Goal: Find specific page/section

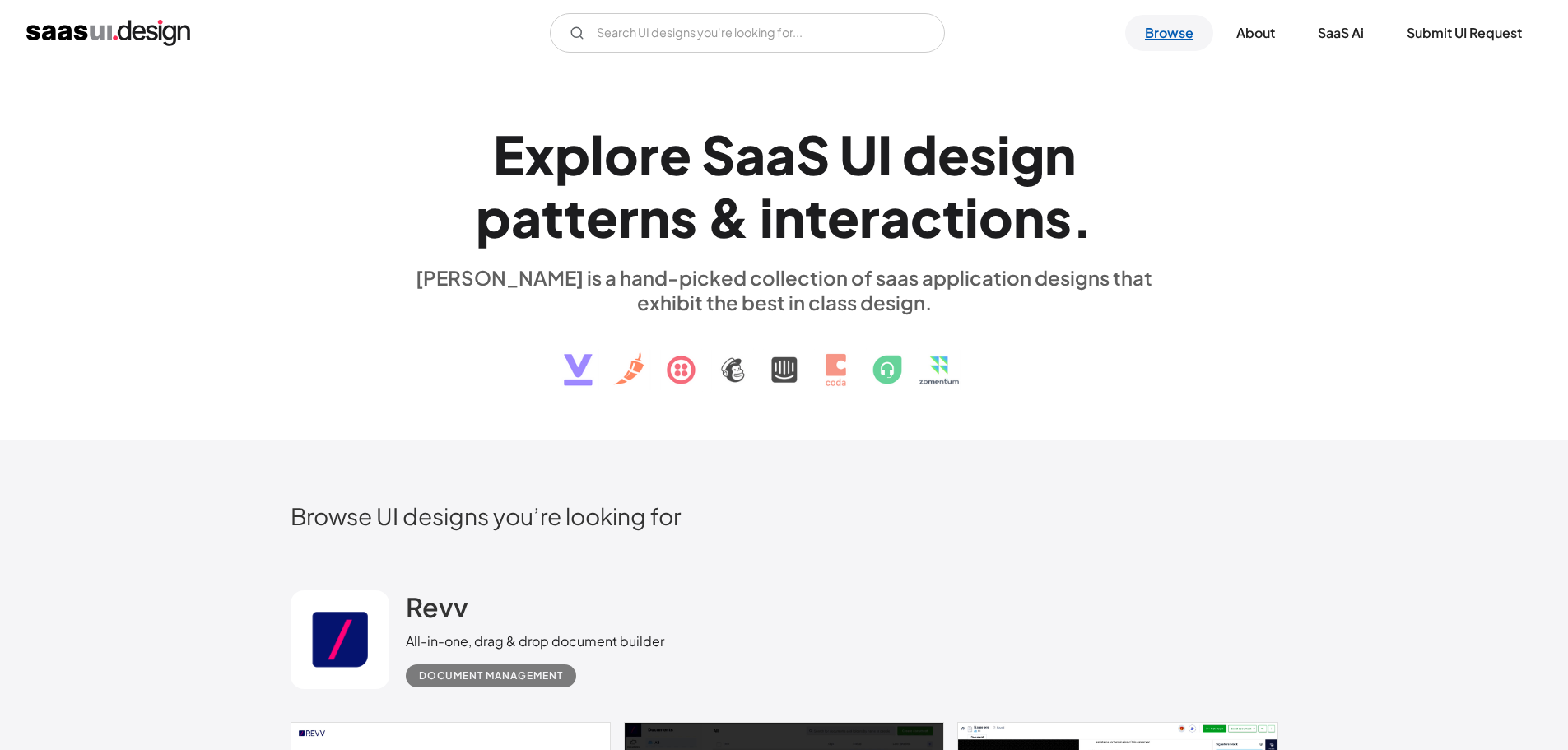
click at [1183, 38] on link "Browse" at bounding box center [1169, 33] width 88 height 36
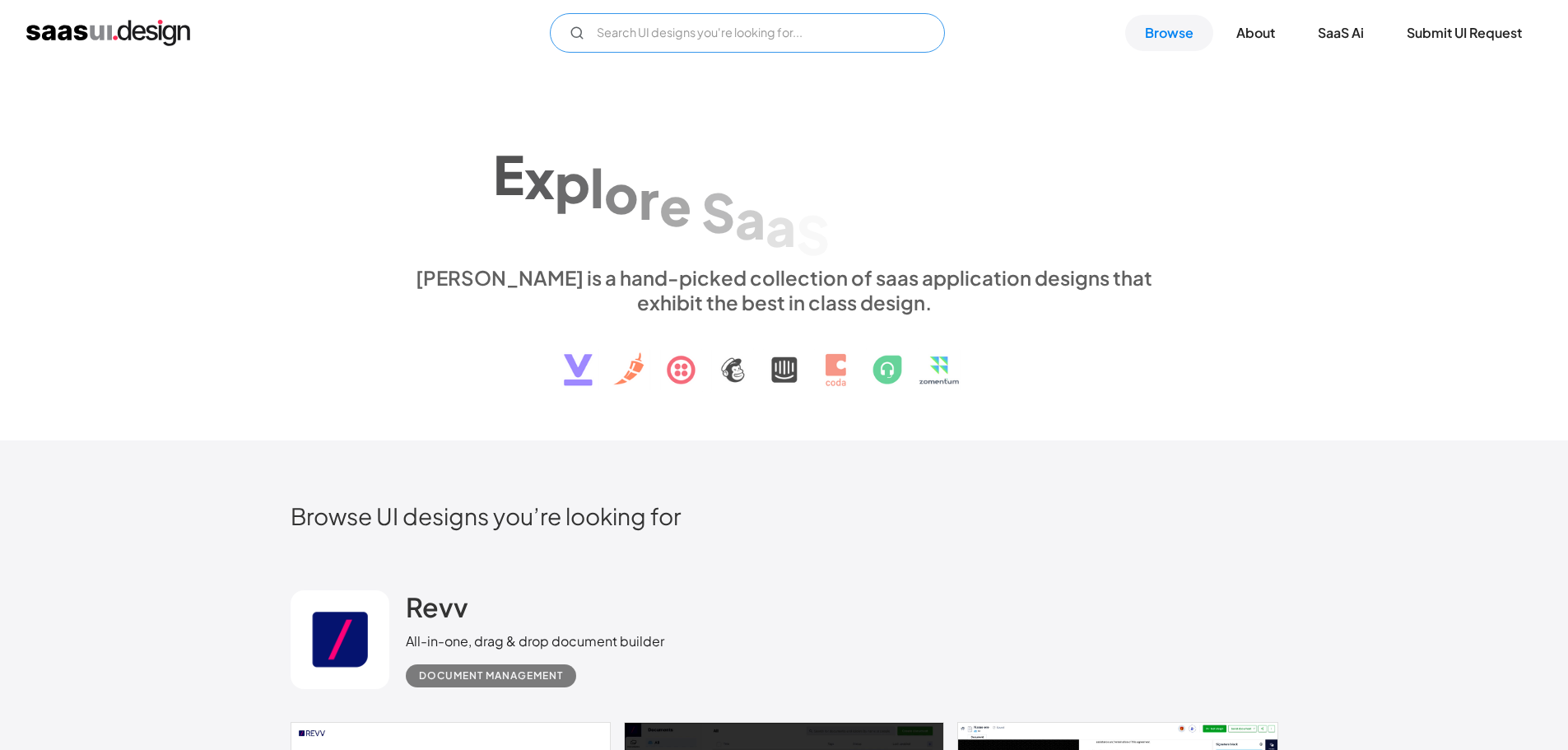
click at [771, 43] on input "Email Form" at bounding box center [747, 33] width 395 height 40
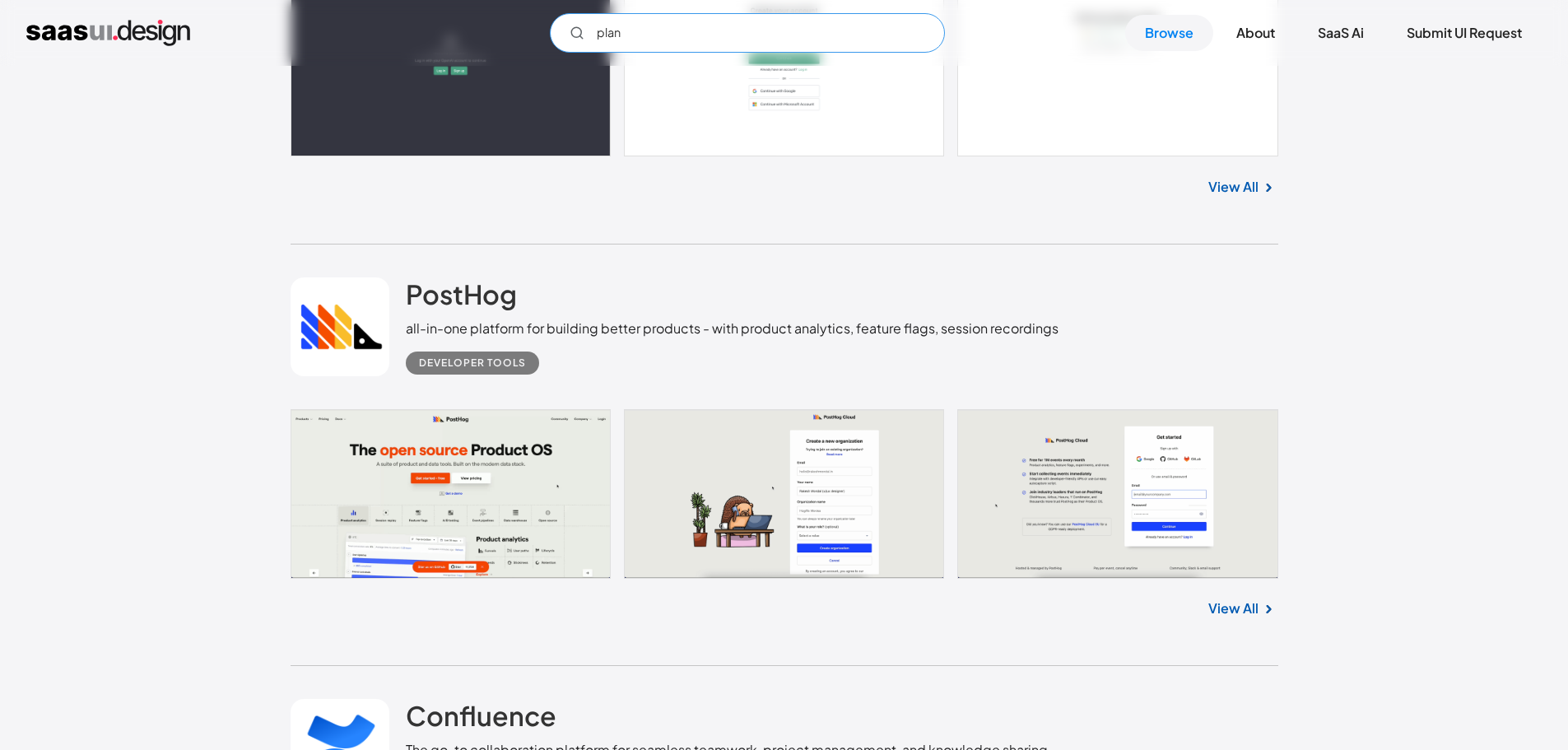
scroll to position [1977, 0]
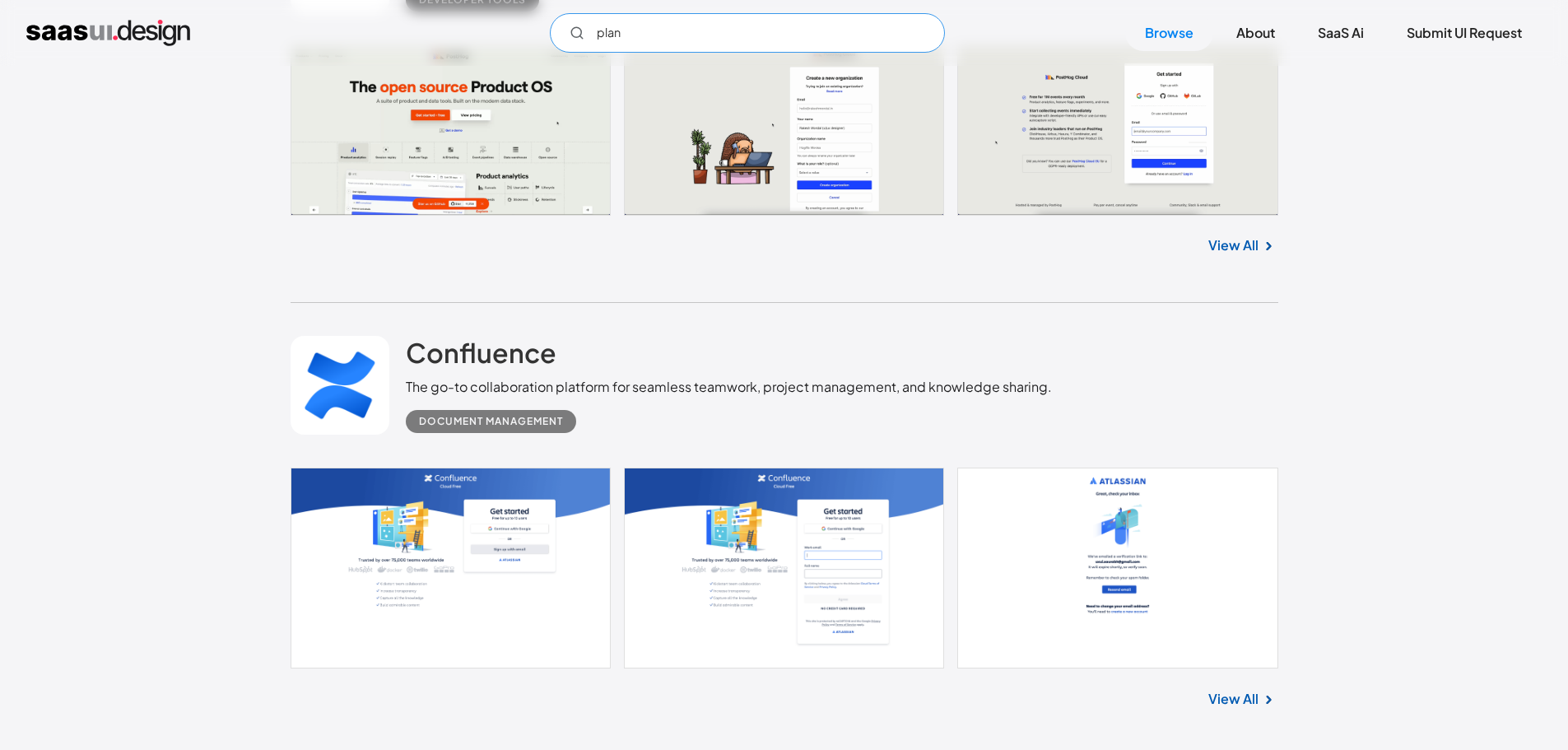
type input "plan"
